Goal: Task Accomplishment & Management: Use online tool/utility

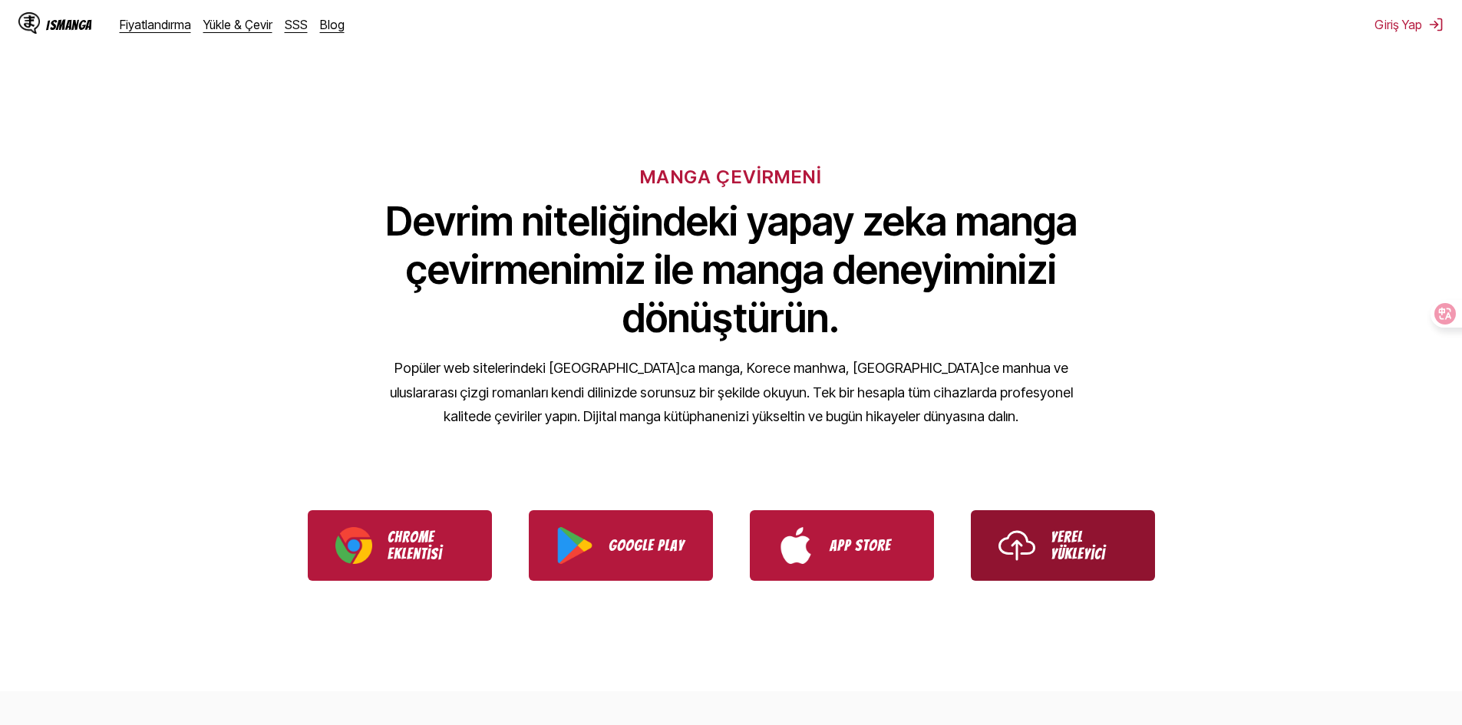
click at [1088, 552] on p "Yerel Yükleyici" at bounding box center [1089, 546] width 77 height 34
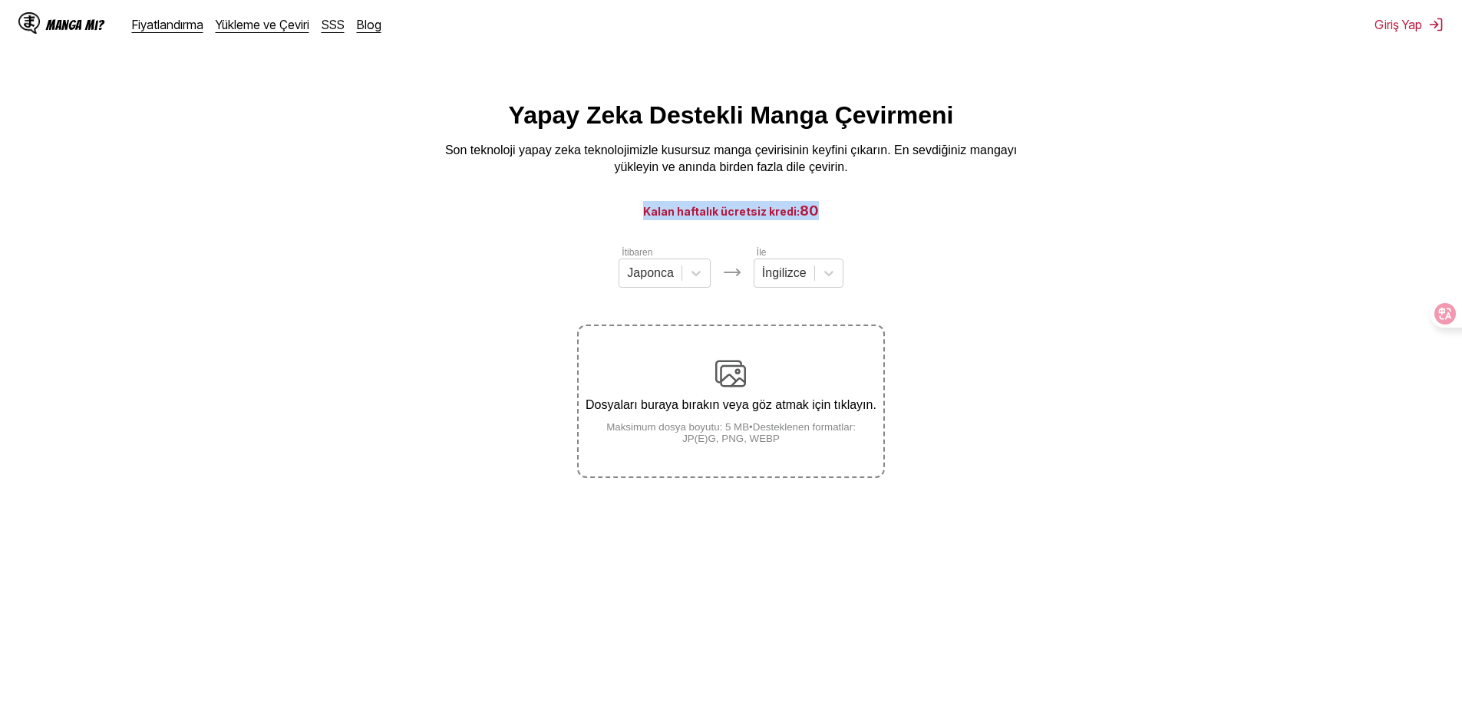
drag, startPoint x: 646, startPoint y: 214, endPoint x: 821, endPoint y: 216, distance: 175.8
click at [821, 216] on h3 "Kalan haftalık ücretsiz kredi: 80" at bounding box center [731, 210] width 1389 height 19
click at [795, 216] on font "Kalan haftalık ücretsiz kredi:" at bounding box center [721, 211] width 157 height 13
drag, startPoint x: 797, startPoint y: 211, endPoint x: 815, endPoint y: 216, distance: 18.2
click at [815, 216] on h3 "Kalan haftalık ücretsiz kredi: 80" at bounding box center [731, 210] width 1389 height 19
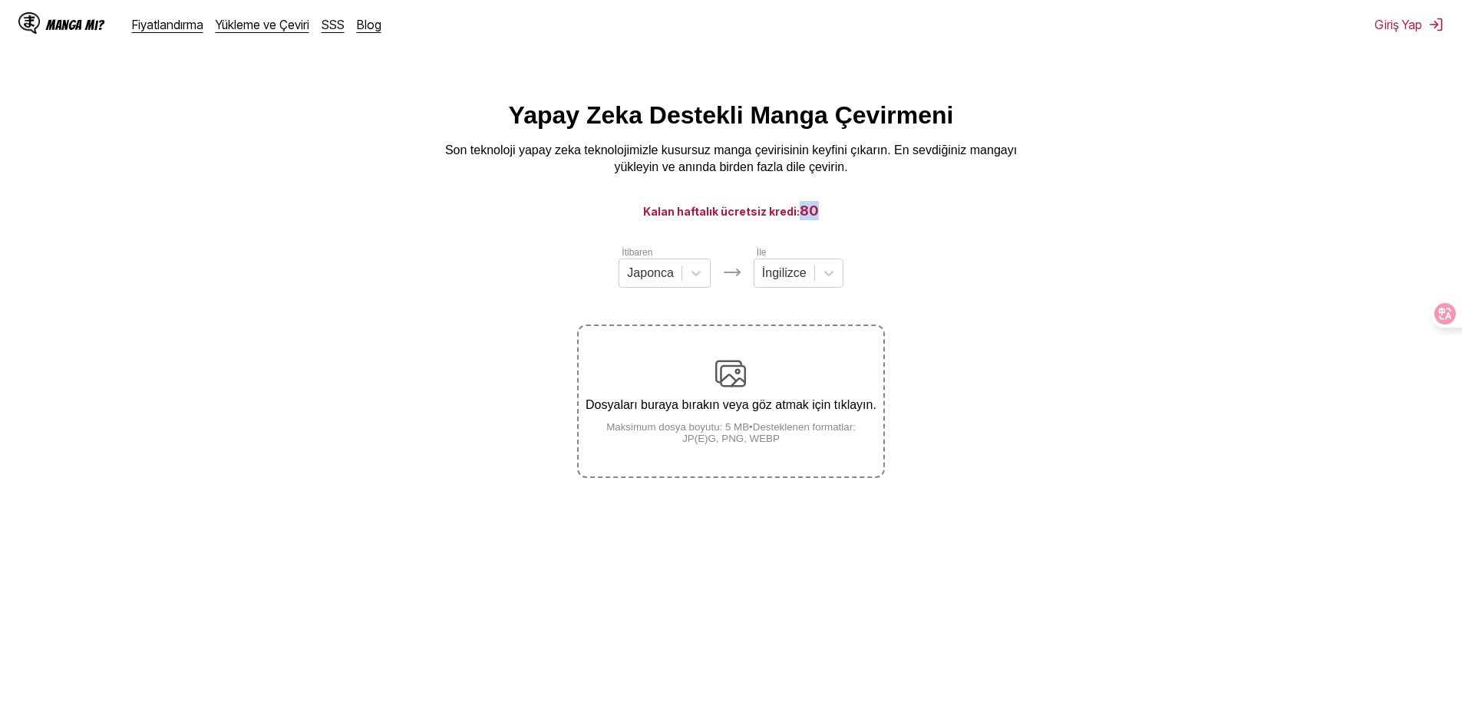
click at [812, 216] on font "80" at bounding box center [809, 211] width 19 height 16
